Goal: Task Accomplishment & Management: Manage account settings

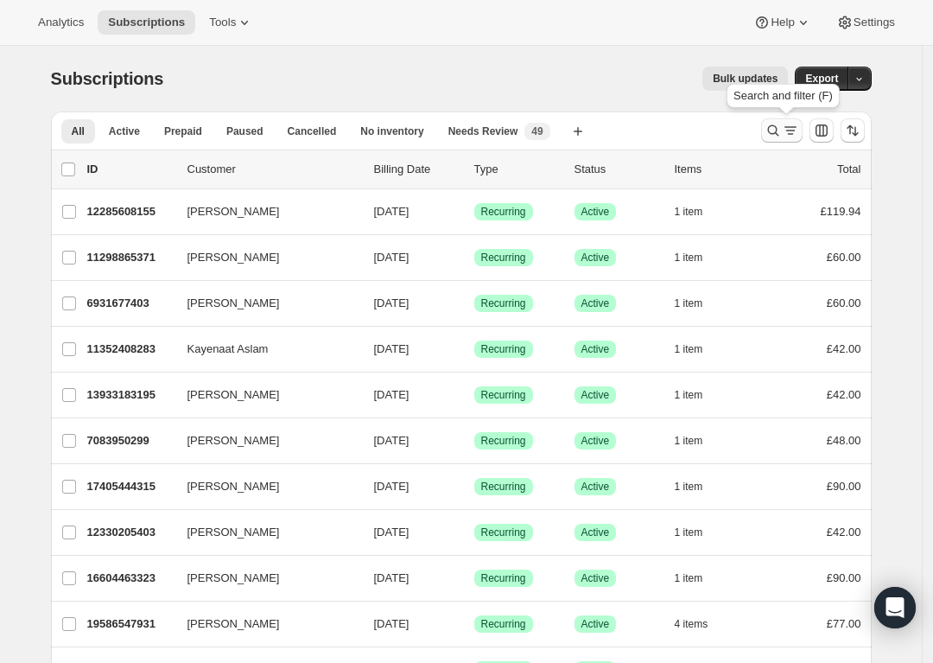
click at [770, 135] on icon "Search and filter results" at bounding box center [773, 130] width 17 height 17
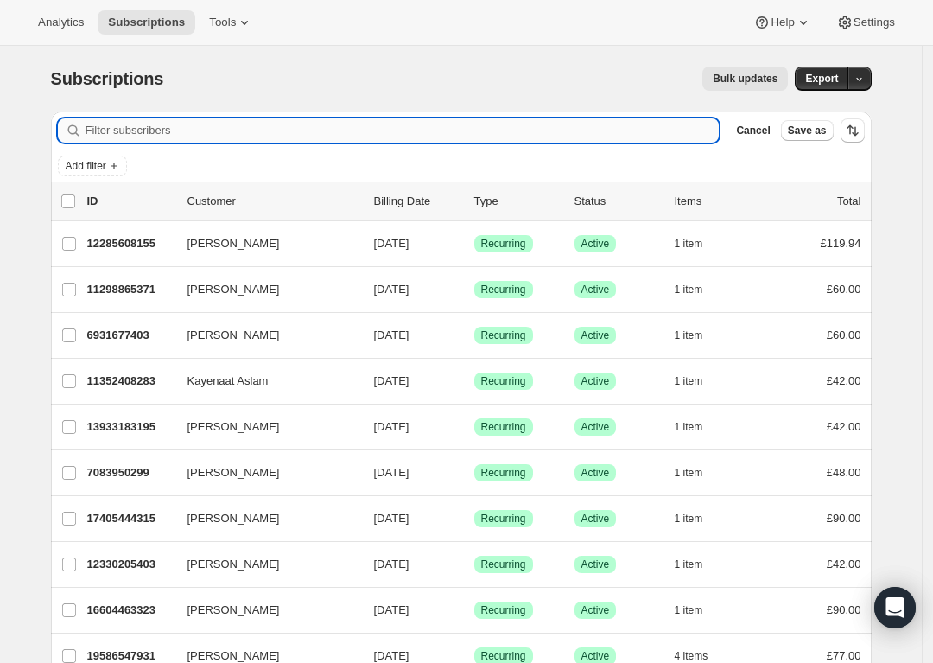
click at [441, 124] on input "Filter subscribers" at bounding box center [403, 130] width 634 height 24
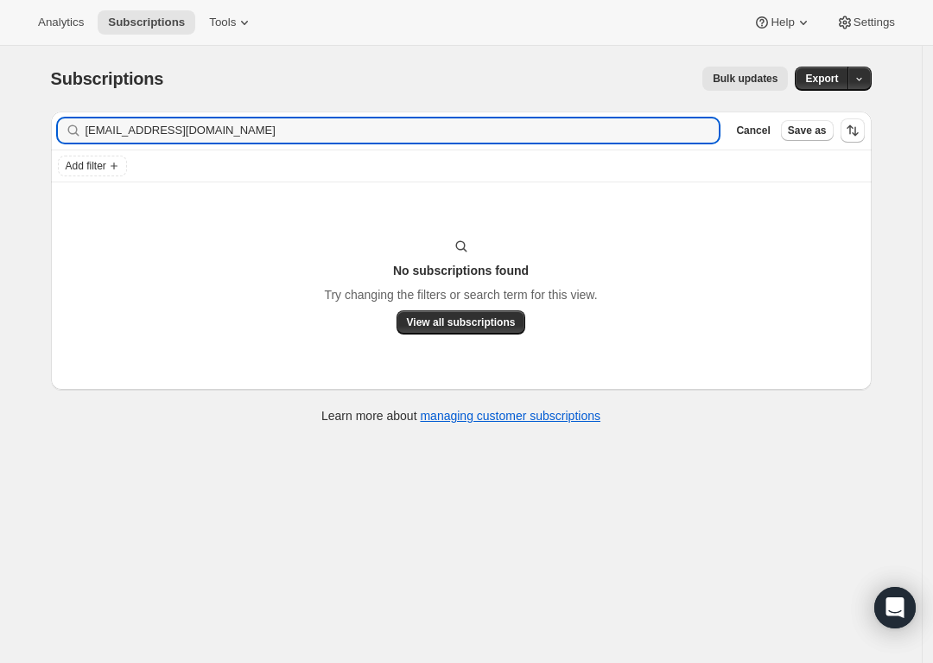
type input "[EMAIL_ADDRESS][DOMAIN_NAME]"
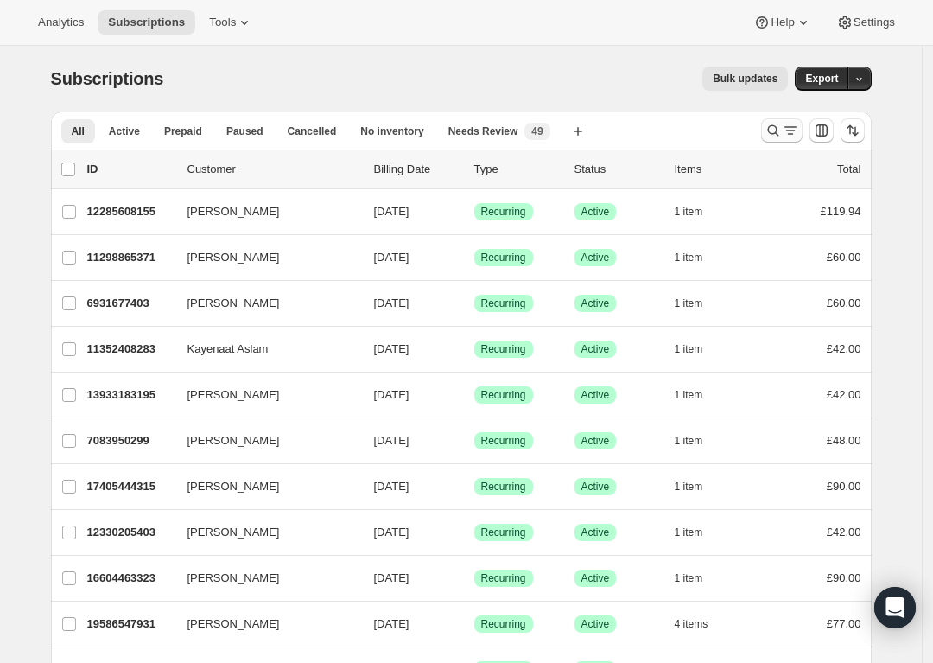
click at [773, 129] on icon "Search and filter results" at bounding box center [772, 130] width 11 height 11
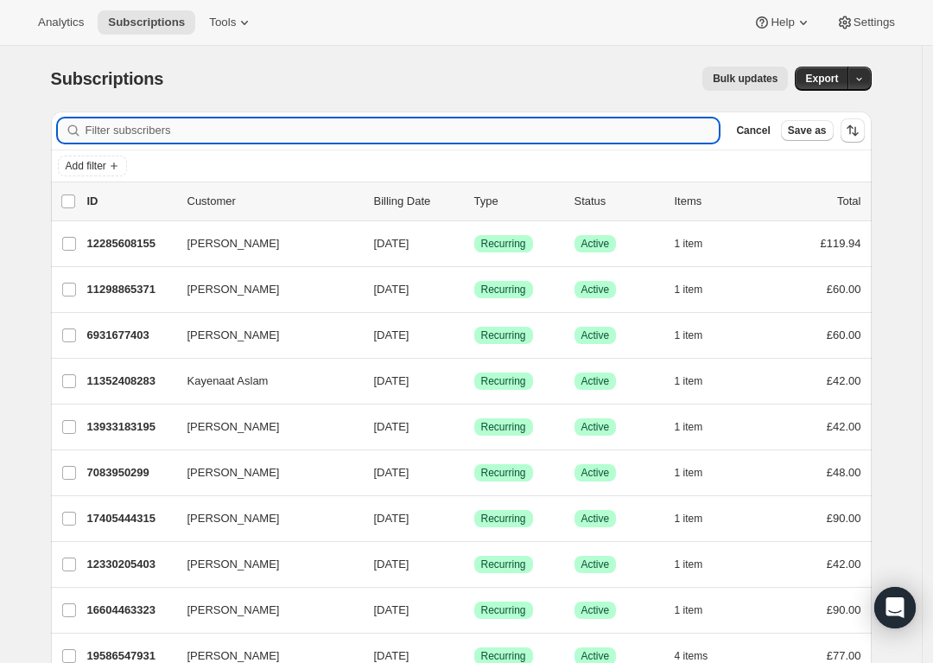
click at [499, 135] on input "Filter subscribers" at bounding box center [403, 130] width 634 height 24
paste input "[EMAIL_ADDRESS][DOMAIN_NAME]"
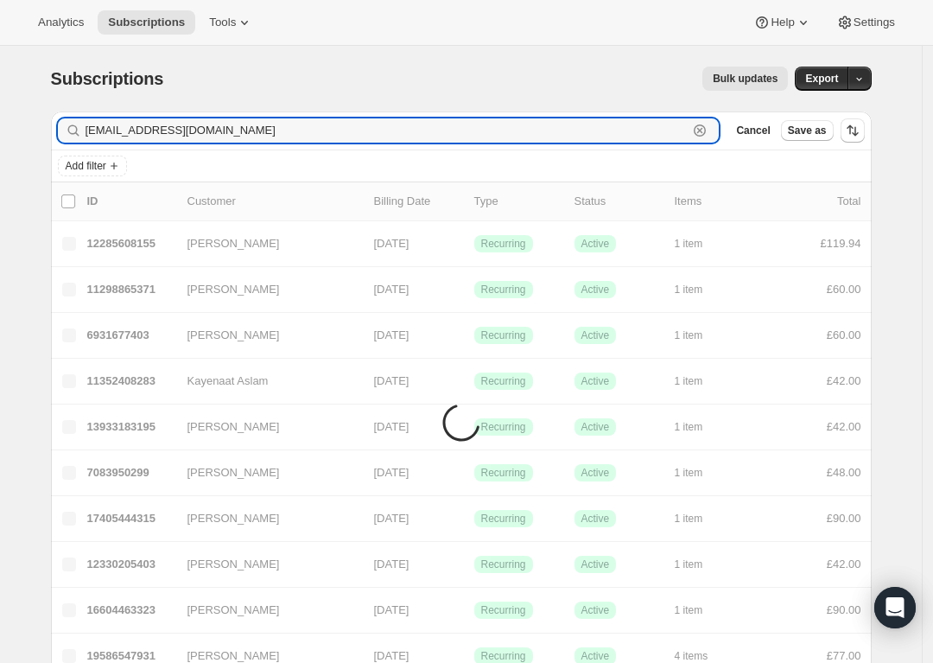
type input "[EMAIL_ADDRESS][DOMAIN_NAME]"
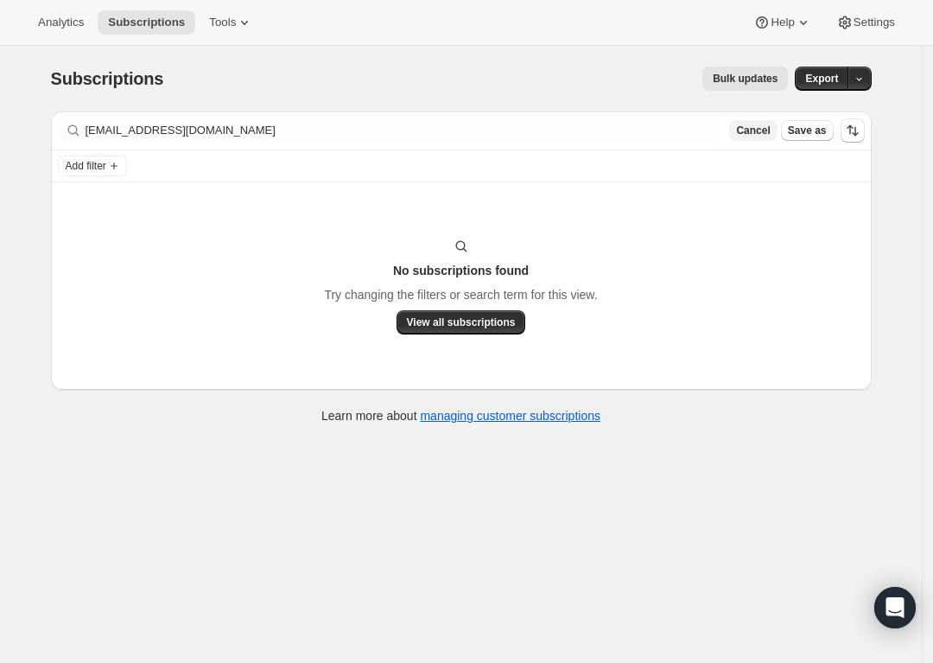
click at [760, 128] on span "Cancel" at bounding box center [753, 131] width 34 height 14
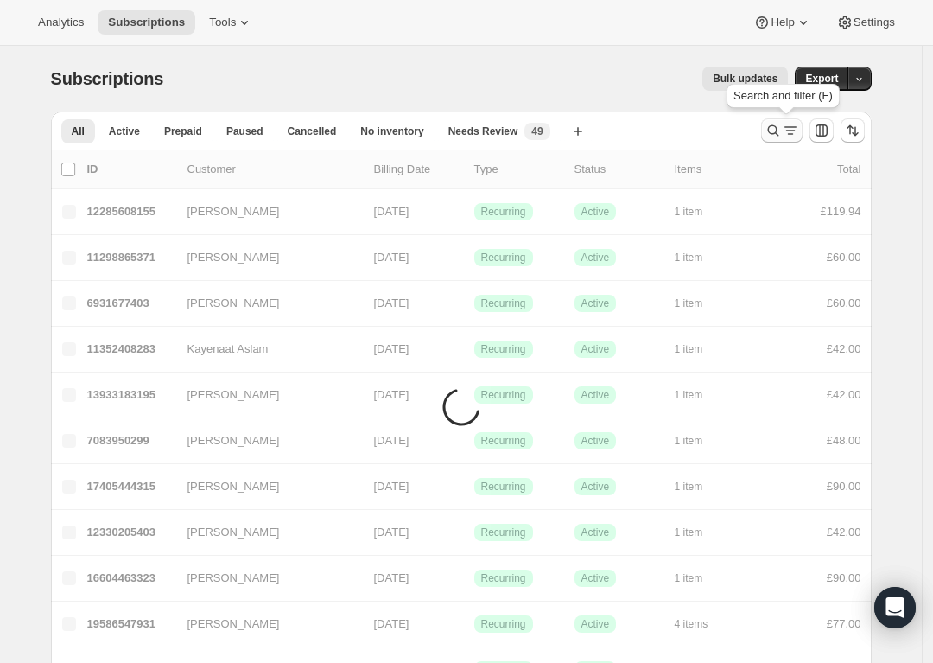
click at [775, 130] on icon "Search and filter results" at bounding box center [773, 130] width 17 height 17
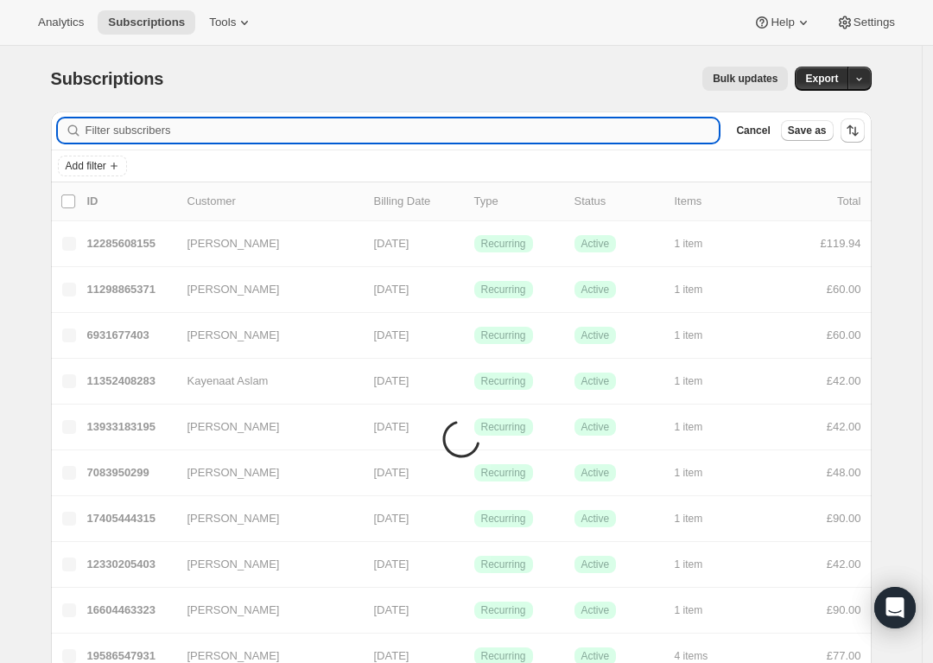
click at [398, 135] on input "Filter subscribers" at bounding box center [403, 130] width 634 height 24
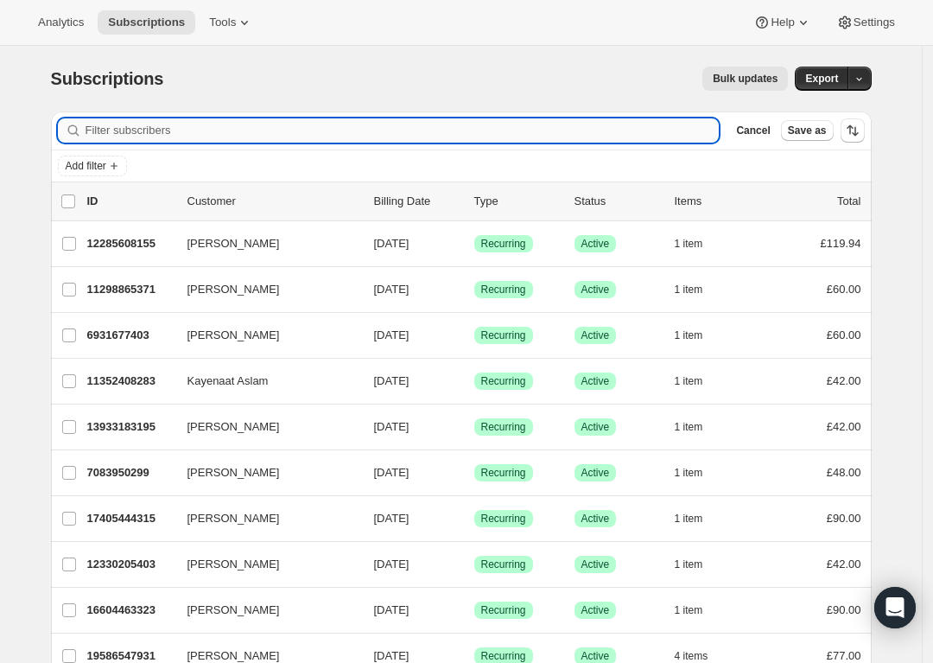
click at [398, 134] on input "Filter subscribers" at bounding box center [403, 130] width 634 height 24
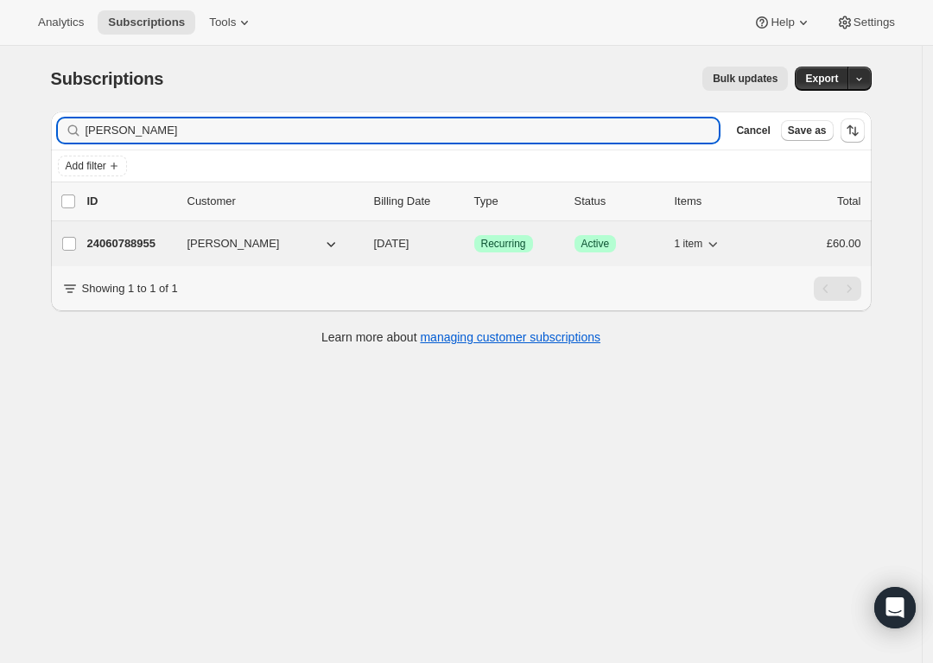
type input "Casey Carroll"
click at [581, 243] on span "Success Active" at bounding box center [596, 243] width 42 height 17
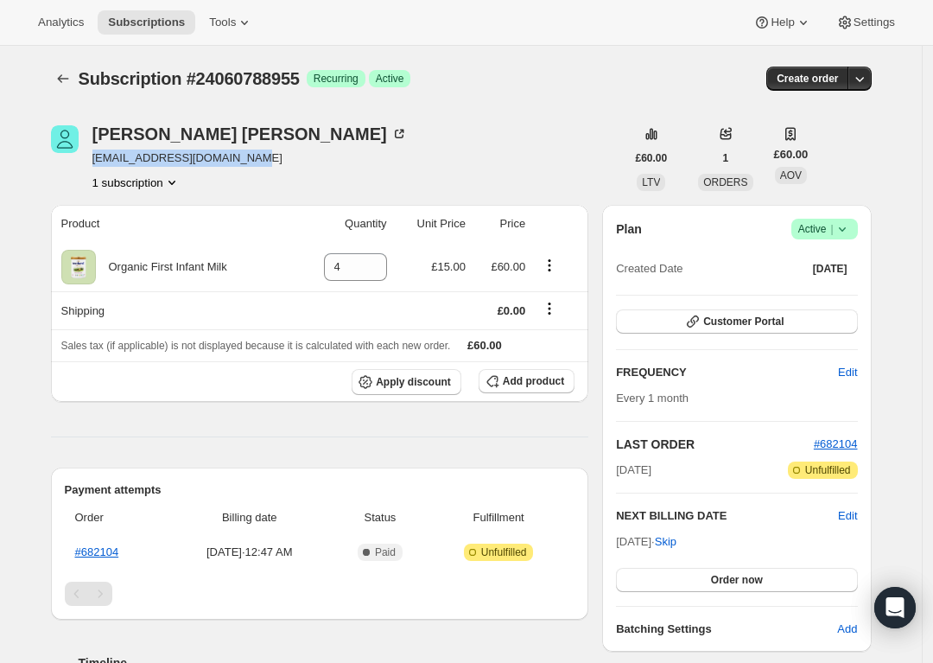
drag, startPoint x: 270, startPoint y: 157, endPoint x: 98, endPoint y: 157, distance: 171.1
click at [98, 157] on div "Casey Carroll casdy_carroll3@outlook.com 1 subscription" at bounding box center [338, 158] width 575 height 66
copy span "casdy_carroll3@outlook.com"
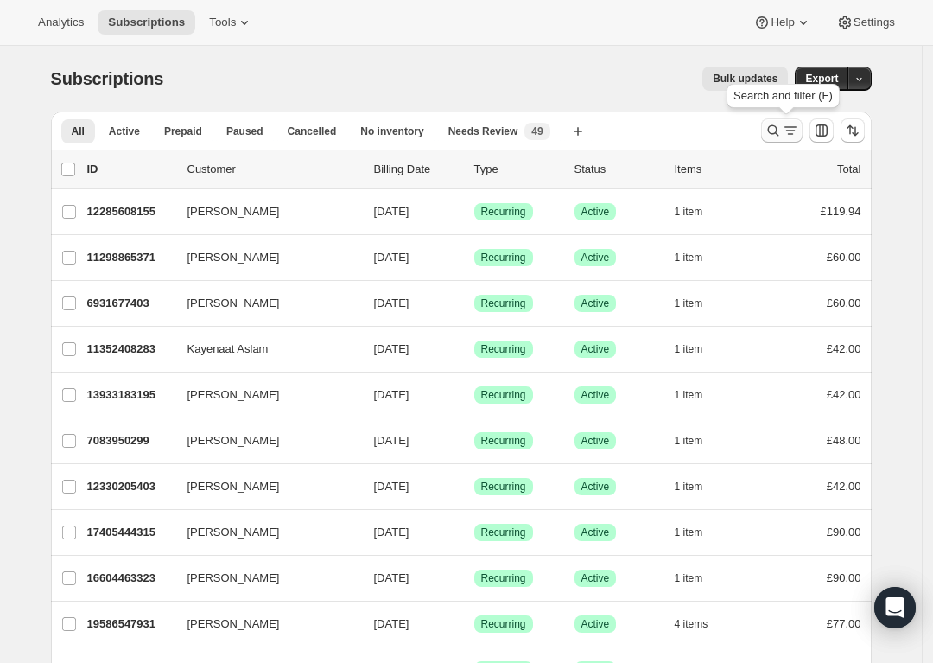
click at [778, 129] on icon "Search and filter results" at bounding box center [773, 130] width 17 height 17
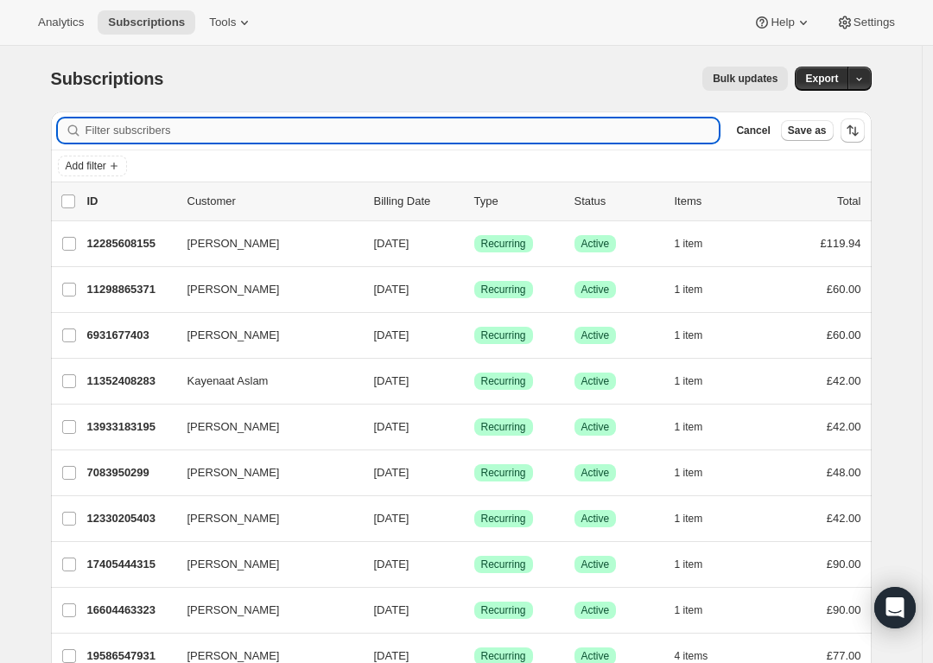
click at [408, 137] on input "Filter subscribers" at bounding box center [403, 130] width 634 height 24
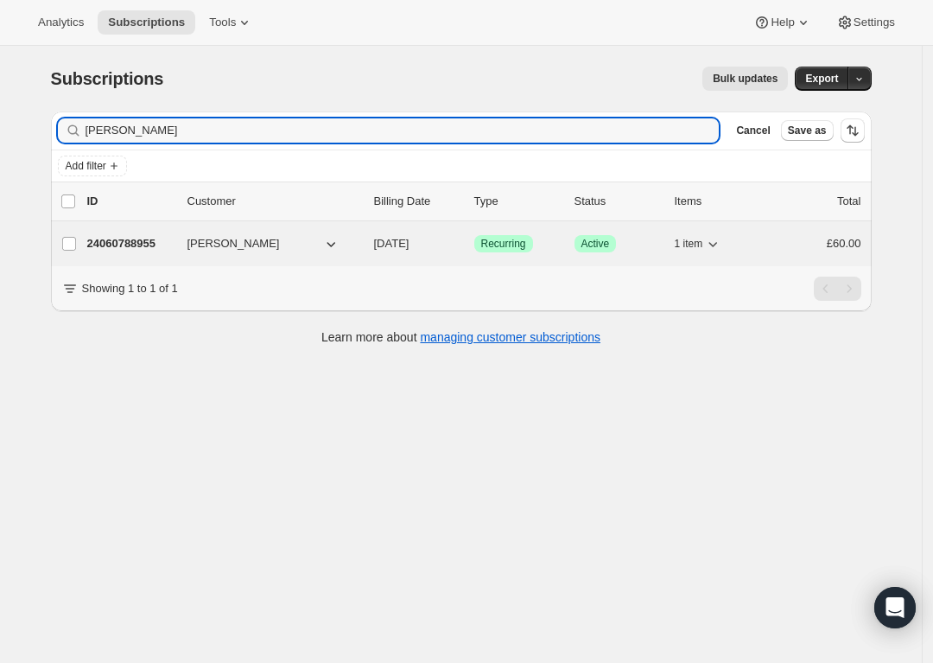
type input "Casey Carroll"
click at [533, 245] on span "Success Recurring" at bounding box center [503, 243] width 59 height 17
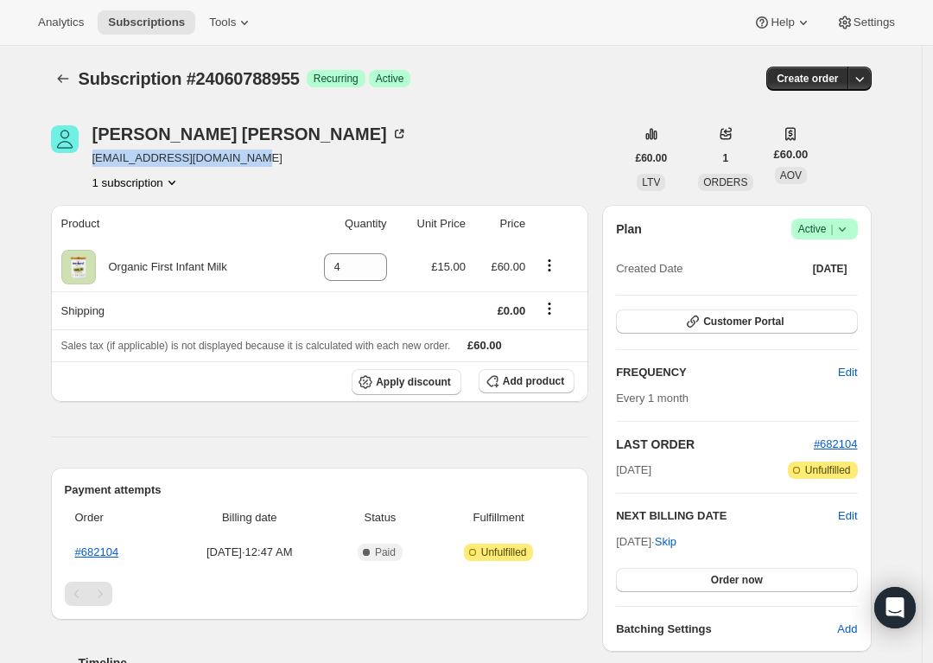
drag, startPoint x: 259, startPoint y: 162, endPoint x: 95, endPoint y: 160, distance: 164.2
click at [95, 160] on div "Casey Carroll casdy_carroll3@outlook.com 1 subscription" at bounding box center [338, 158] width 575 height 66
copy span "casdy_carroll3@outlook.com"
click at [399, 130] on icon at bounding box center [401, 132] width 5 height 5
